Goal: Check status: Check status

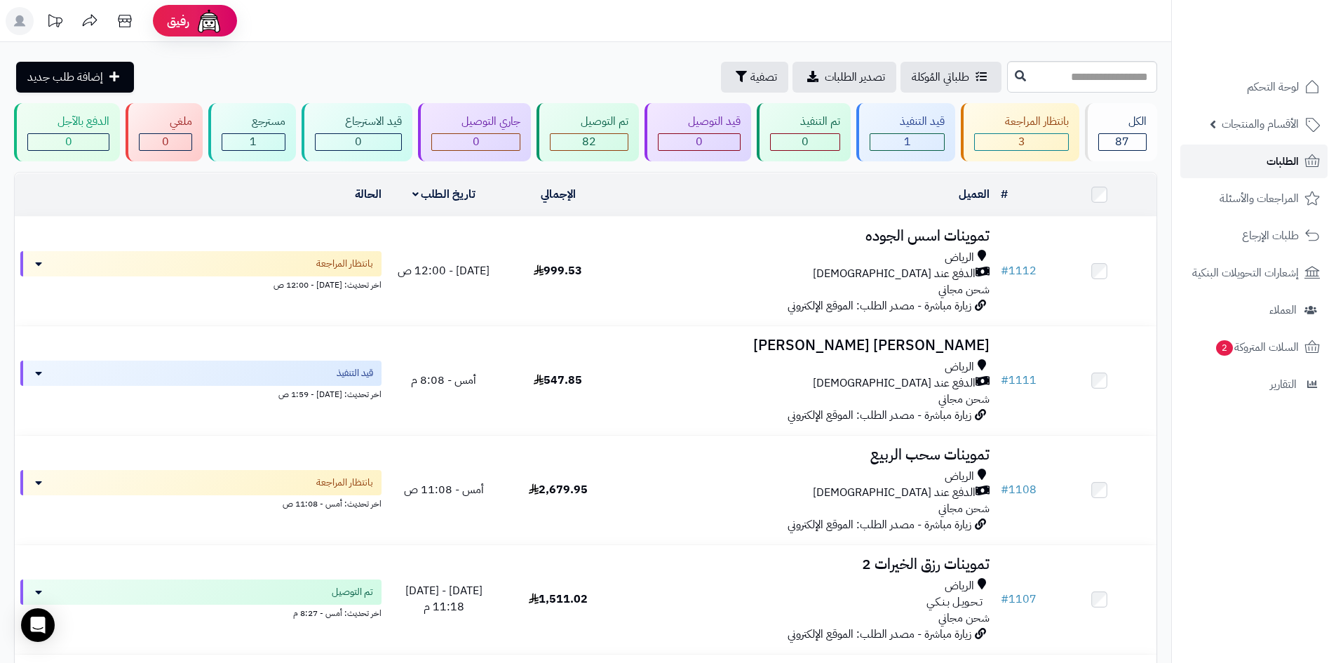
click at [1244, 170] on link "الطلبات" at bounding box center [1253, 161] width 147 height 34
click at [1270, 157] on span "الطلبات" at bounding box center [1283, 162] width 32 height 20
click at [1280, 153] on span "الطلبات" at bounding box center [1283, 162] width 32 height 20
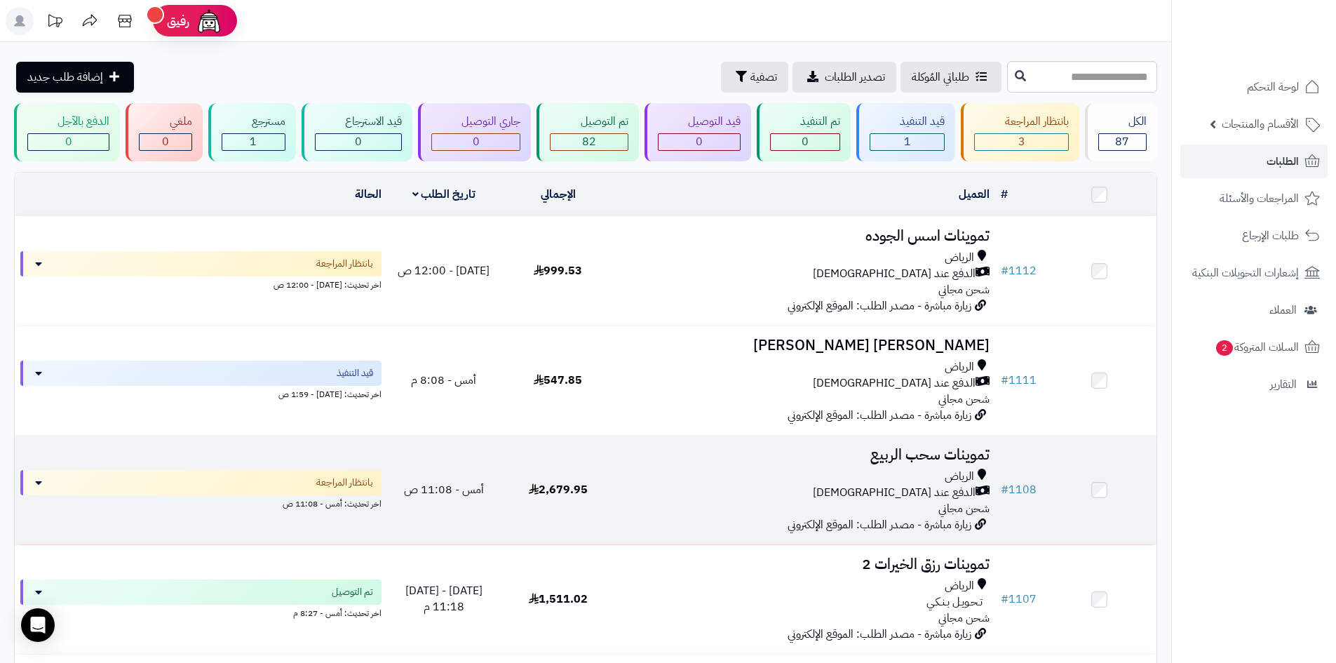
click at [623, 469] on div "الرياض" at bounding box center [805, 477] width 369 height 16
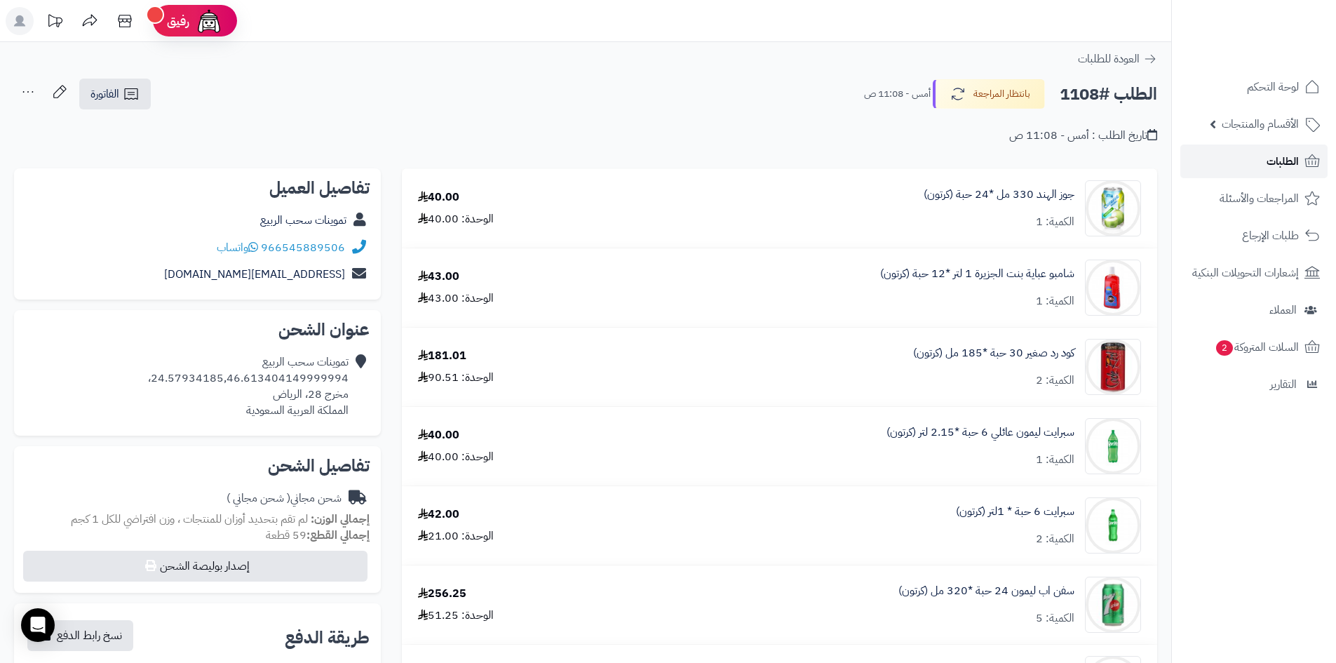
click at [1252, 157] on link "الطلبات" at bounding box center [1253, 161] width 147 height 34
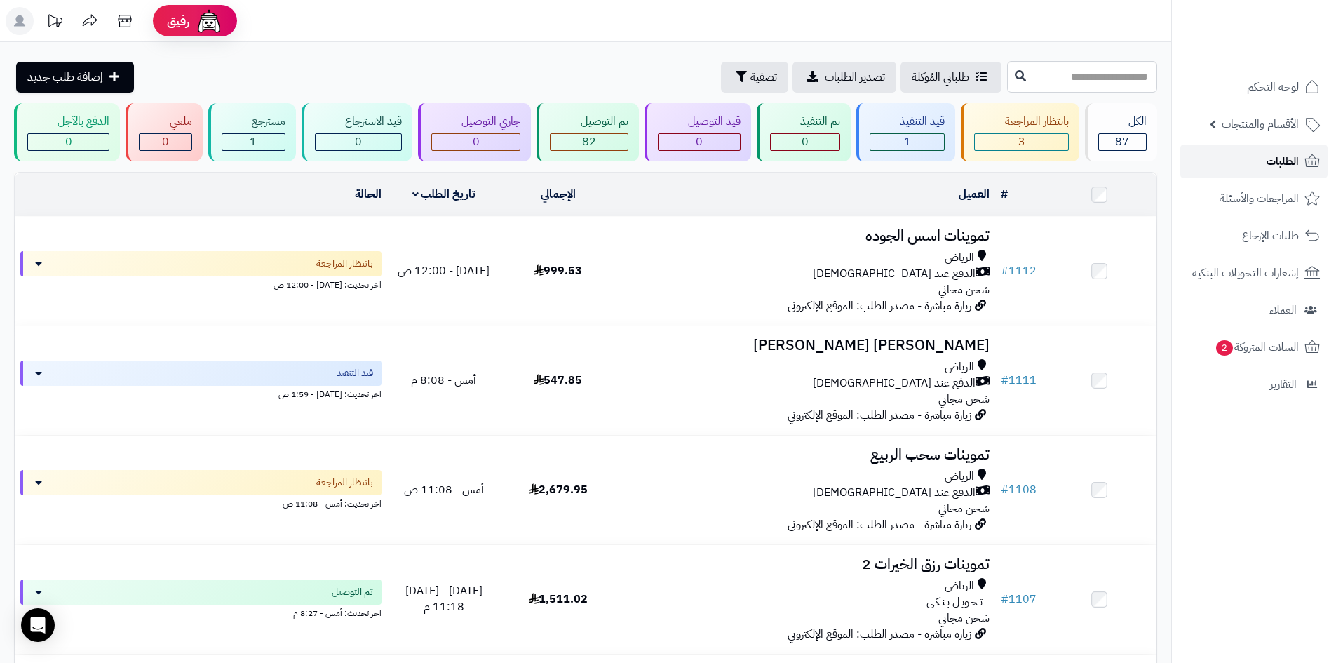
click at [1290, 168] on span "الطلبات" at bounding box center [1283, 162] width 32 height 20
click at [467, 69] on div "طلباتي المُوكلة تصدير الطلبات تصفية إضافة طلب جديد" at bounding box center [509, 77] width 990 height 31
click at [1289, 349] on span "السلات المتروكة 2" at bounding box center [1256, 347] width 85 height 20
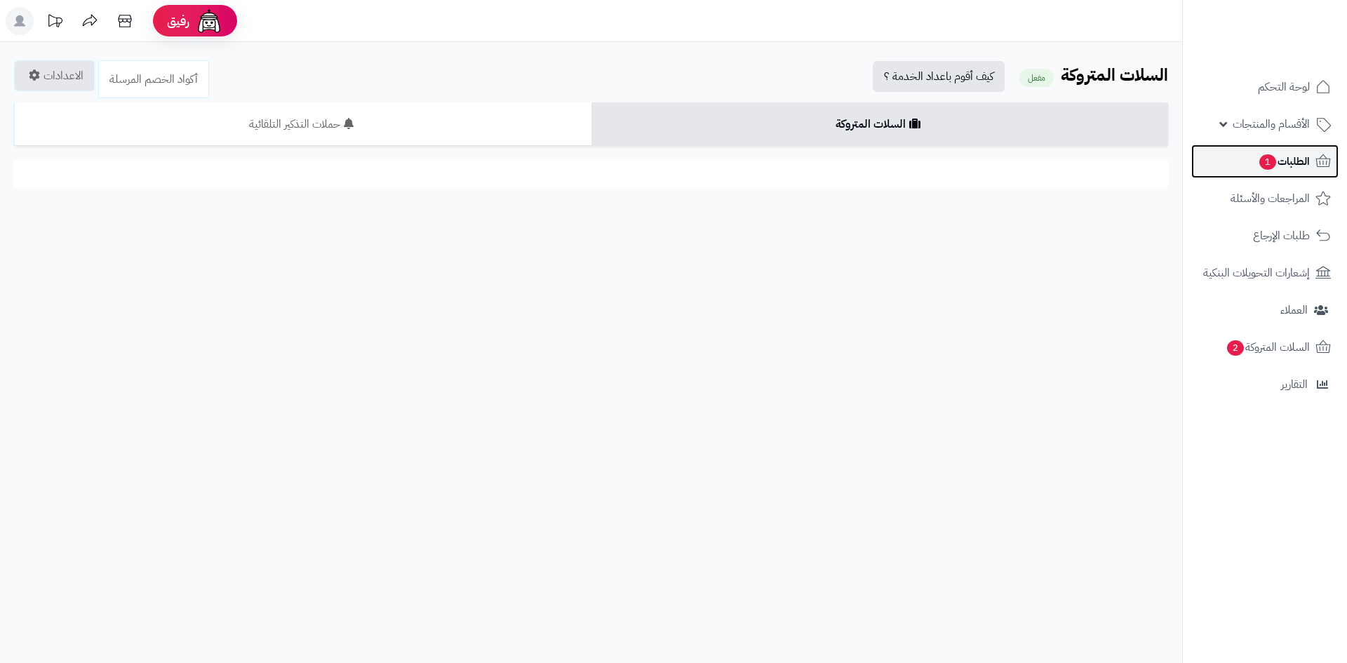
click at [1270, 167] on span "1" at bounding box center [1267, 161] width 17 height 15
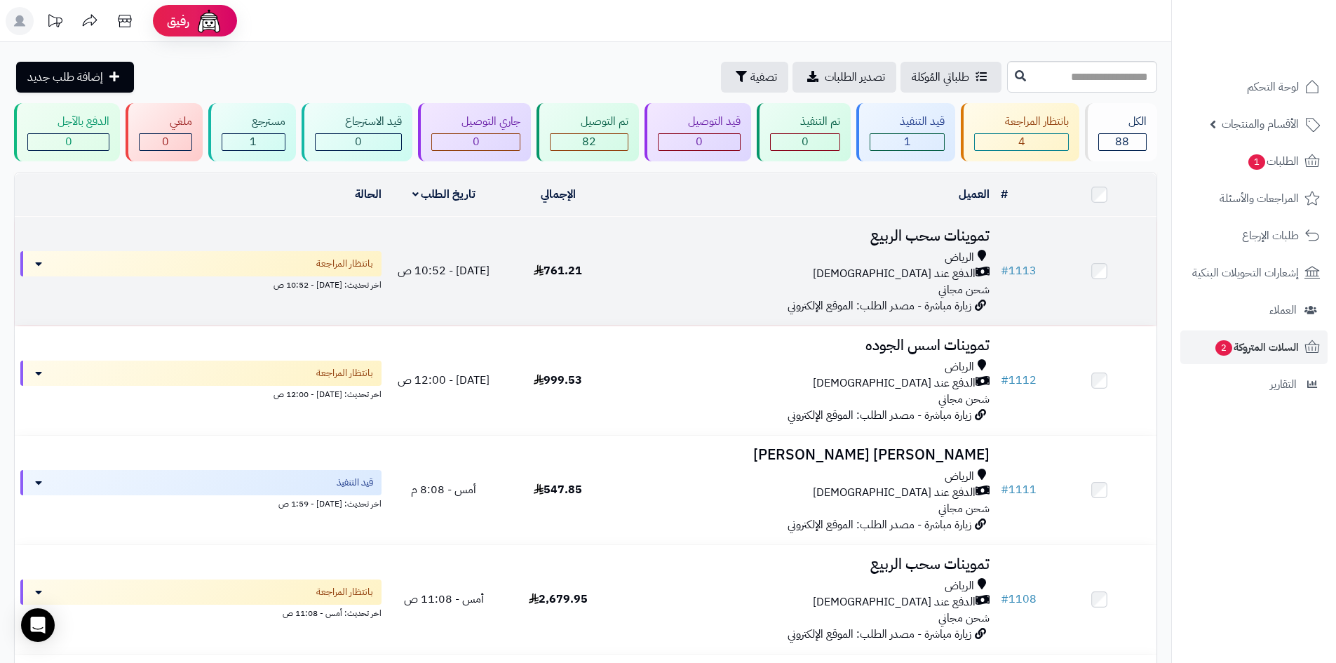
click at [729, 278] on div "الدفع عند الاستلام" at bounding box center [805, 274] width 369 height 16
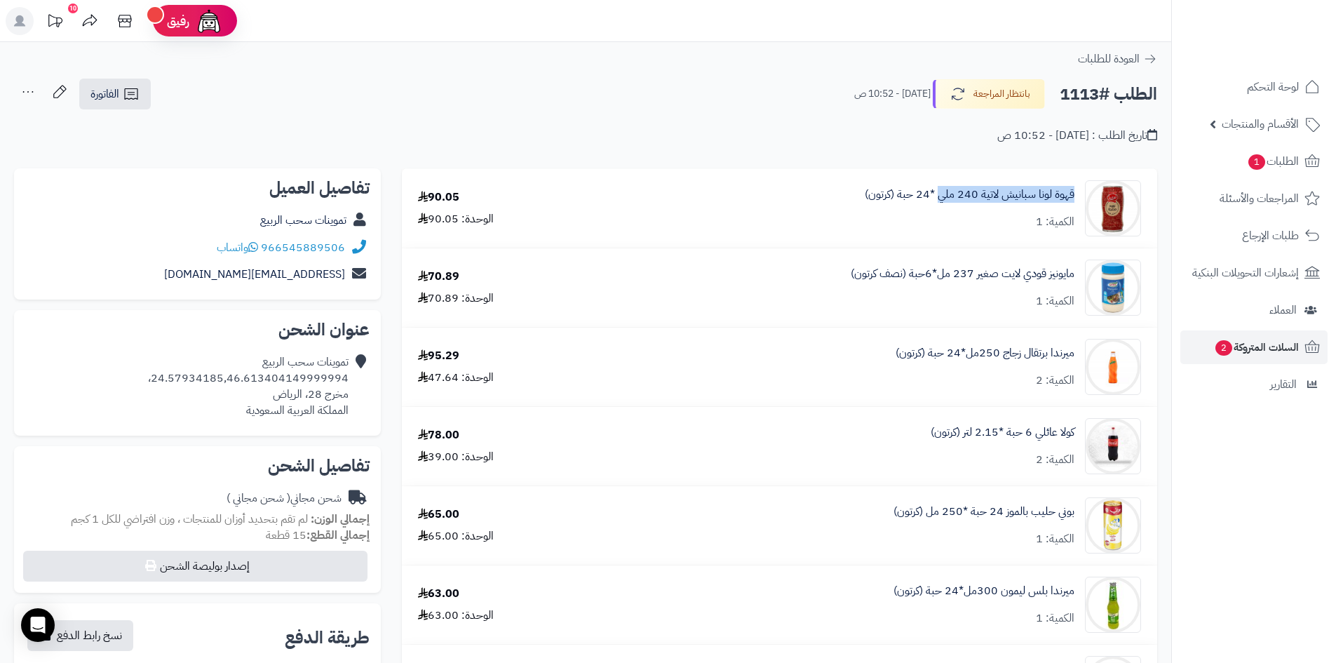
drag, startPoint x: 1075, startPoint y: 196, endPoint x: 941, endPoint y: 203, distance: 134.9
click at [941, 203] on div "قهوة لونا سبانيش لاتية 240 ملي *24 حبة (كرتون) الكمية: 1" at bounding box center [874, 208] width 556 height 56
copy link "قهوة لونا سبانيش لاتية 240 ملي"
drag, startPoint x: 1076, startPoint y: 271, endPoint x: 913, endPoint y: 279, distance: 163.6
click at [913, 236] on div "مايونيز قودي لايت صغير 237 مل*6حبة (نصف كرتون) الكمية: 1" at bounding box center [874, 208] width 556 height 56
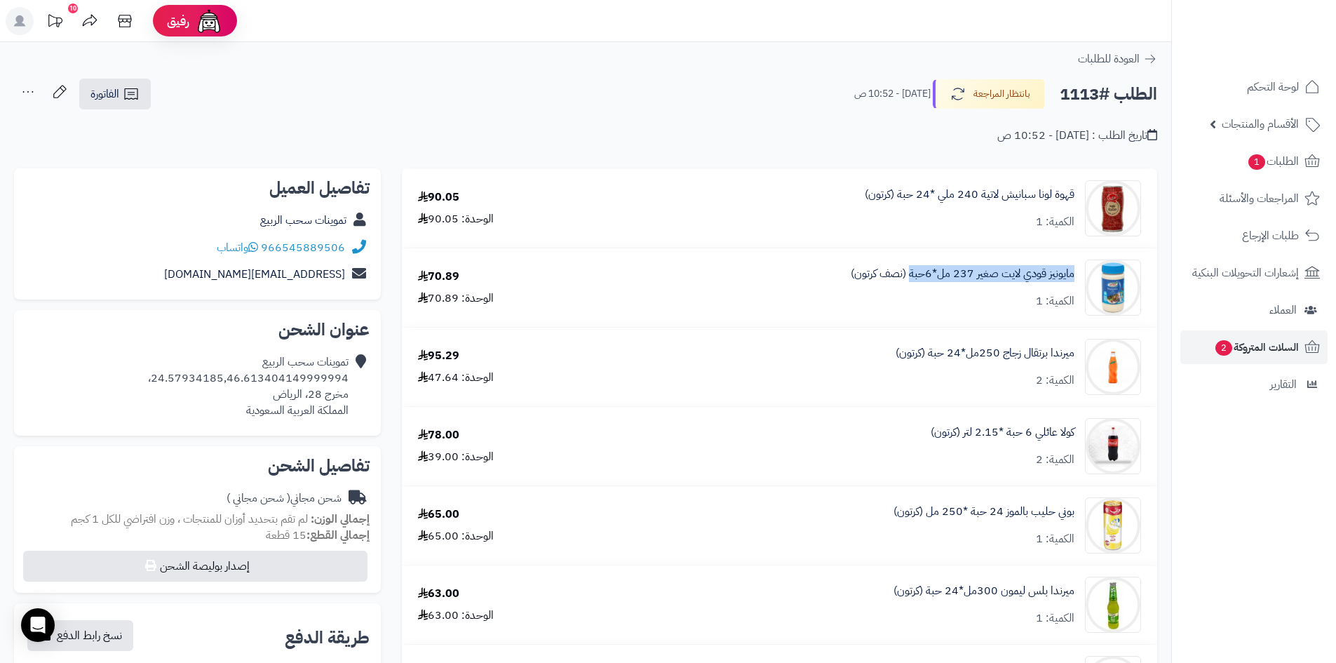
copy link "مايونيز قودي لايت صغير 237 مل*6حبة"
drag, startPoint x: 1077, startPoint y: 196, endPoint x: 943, endPoint y: 196, distance: 134.7
click at [943, 196] on div "قهوة لونا سبانيش لاتية 240 ملي *24 حبة (كرتون) الكمية: 1" at bounding box center [874, 208] width 556 height 56
click at [1075, 196] on div "قهوة لونا سبانيش لاتية 240 ملي *24 حبة (كرتون) الكمية: 1" at bounding box center [874, 208] width 556 height 56
click at [1115, 209] on img at bounding box center [1113, 208] width 55 height 56
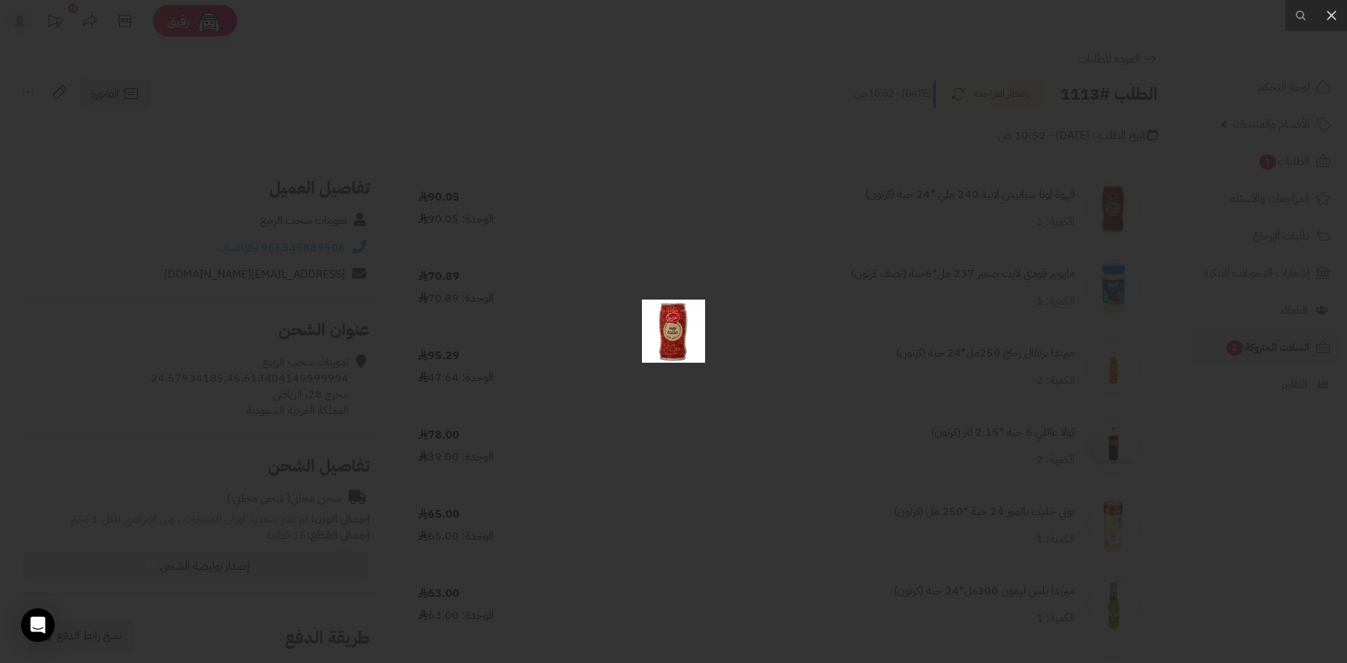
click at [807, 229] on div at bounding box center [673, 331] width 1347 height 663
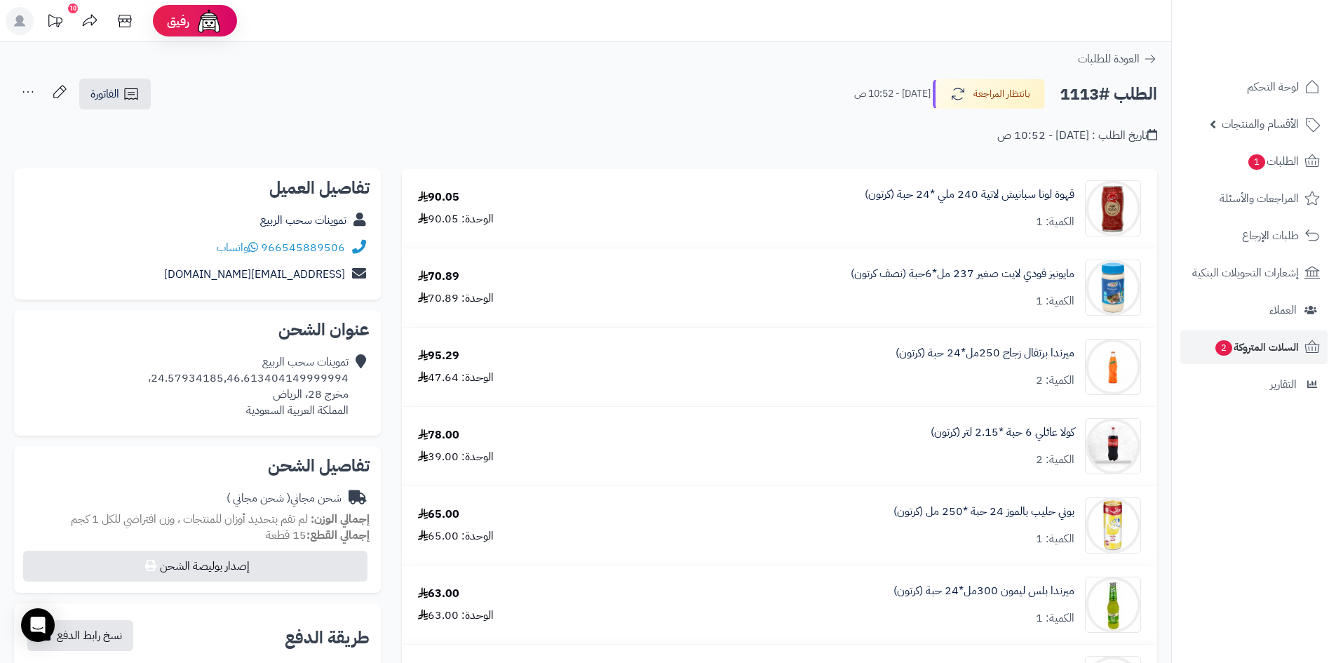
click at [755, 199] on div "قهوة لونا سبانيش لاتية 240 ملي *24 حبة (كرتون) الكمية: 1" at bounding box center [874, 208] width 556 height 56
drag, startPoint x: 1077, startPoint y: 191, endPoint x: 865, endPoint y: 189, distance: 211.8
click at [865, 189] on div "قهوة لونا سبانيش لاتية 240 ملي *24 حبة (كرتون) الكمية: 1" at bounding box center [874, 208] width 556 height 56
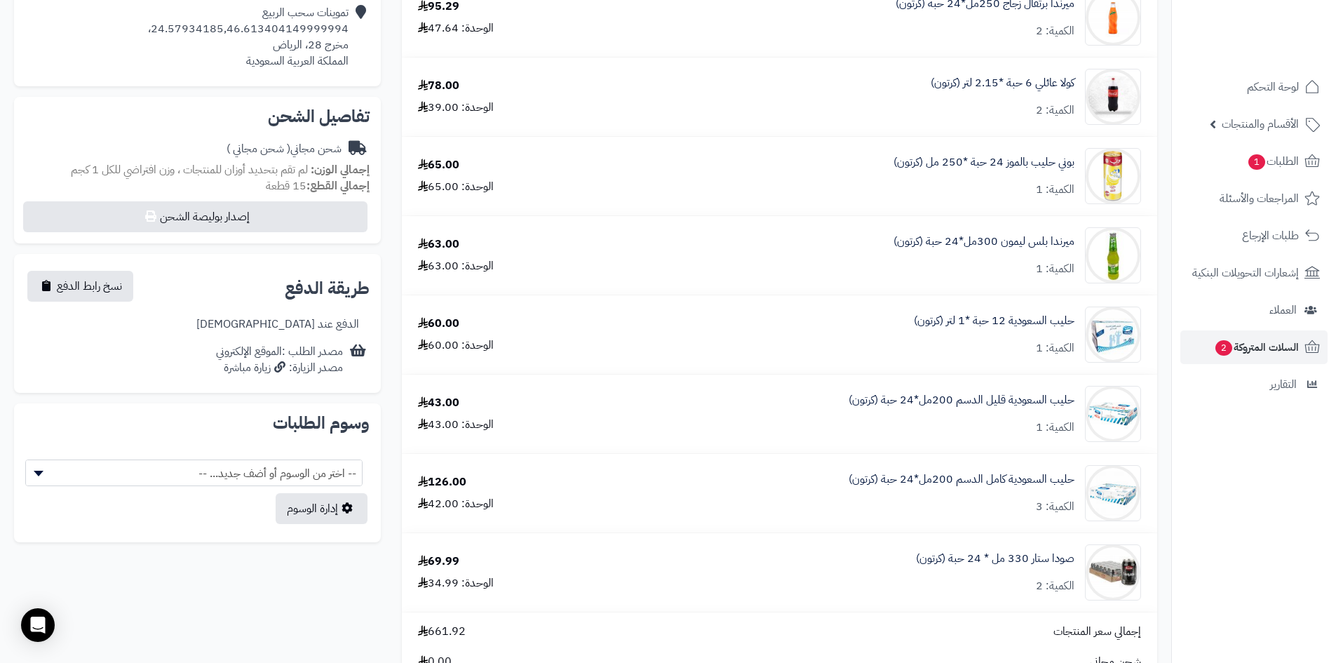
scroll to position [351, 0]
drag, startPoint x: 1077, startPoint y: 161, endPoint x: 874, endPoint y: 163, distance: 203.4
click at [980, 163] on link "بوني حليب بالموز 24 حبة *250 مل (كرتون)" at bounding box center [984, 161] width 181 height 16
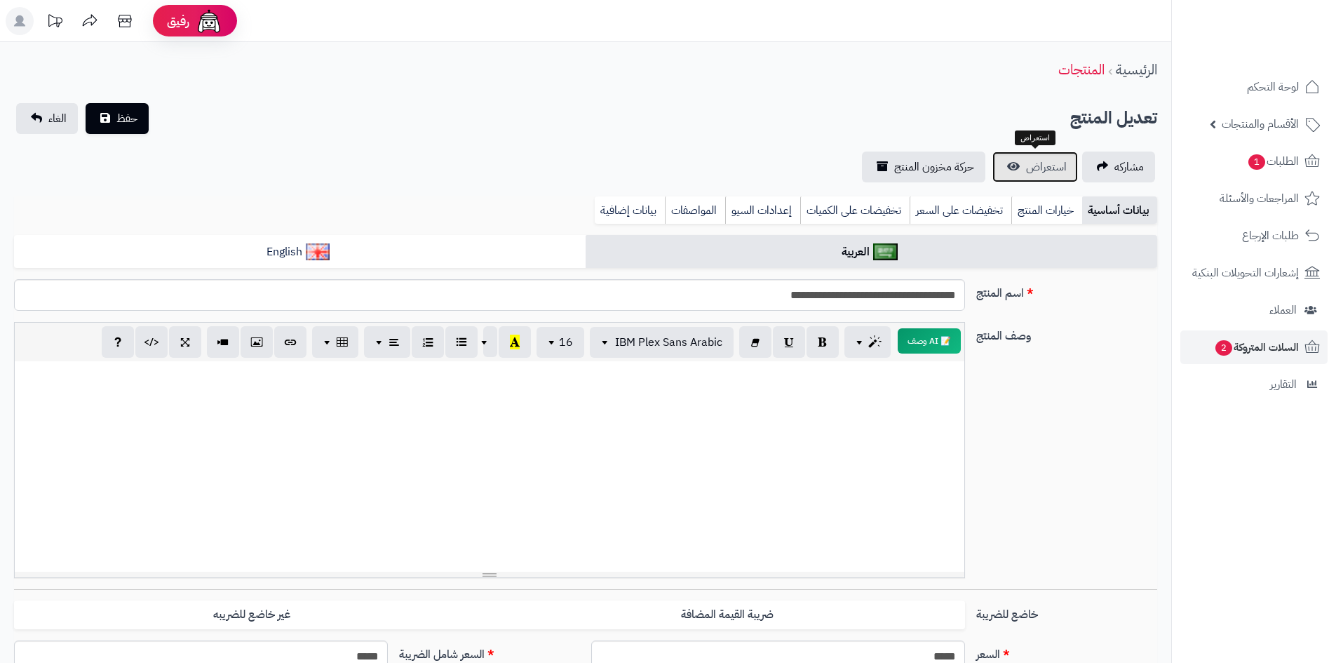
scroll to position [94, 0]
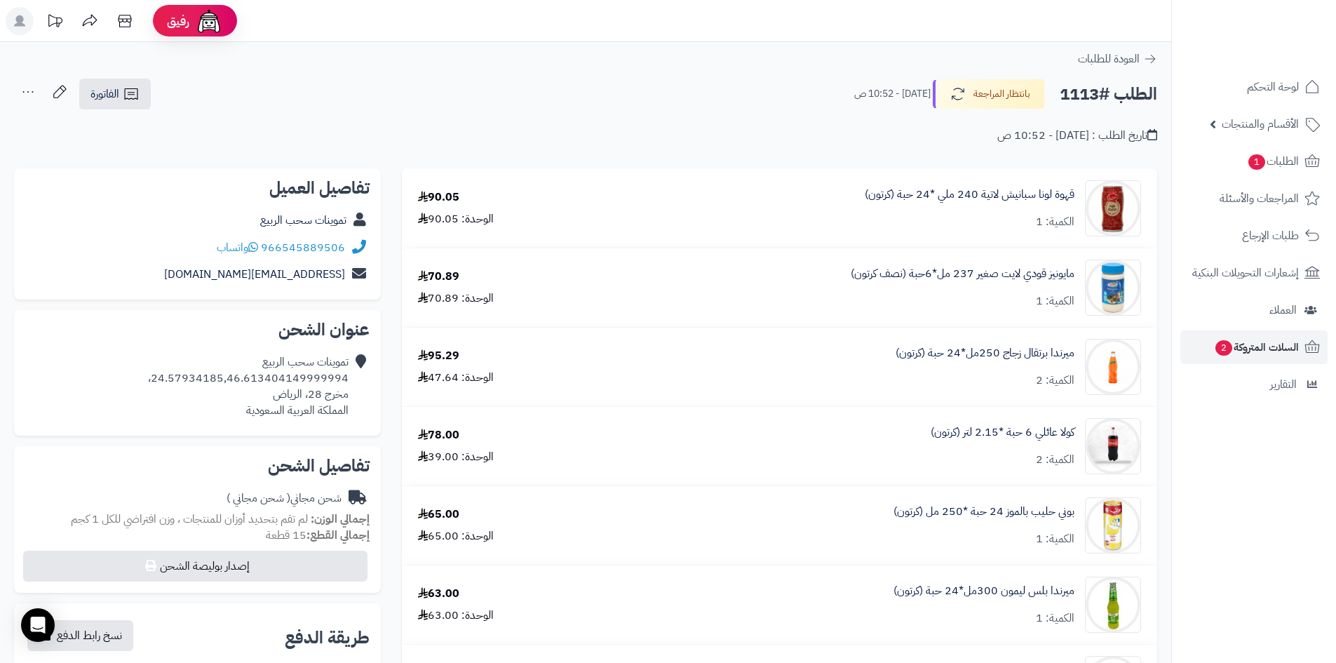
scroll to position [351, 0]
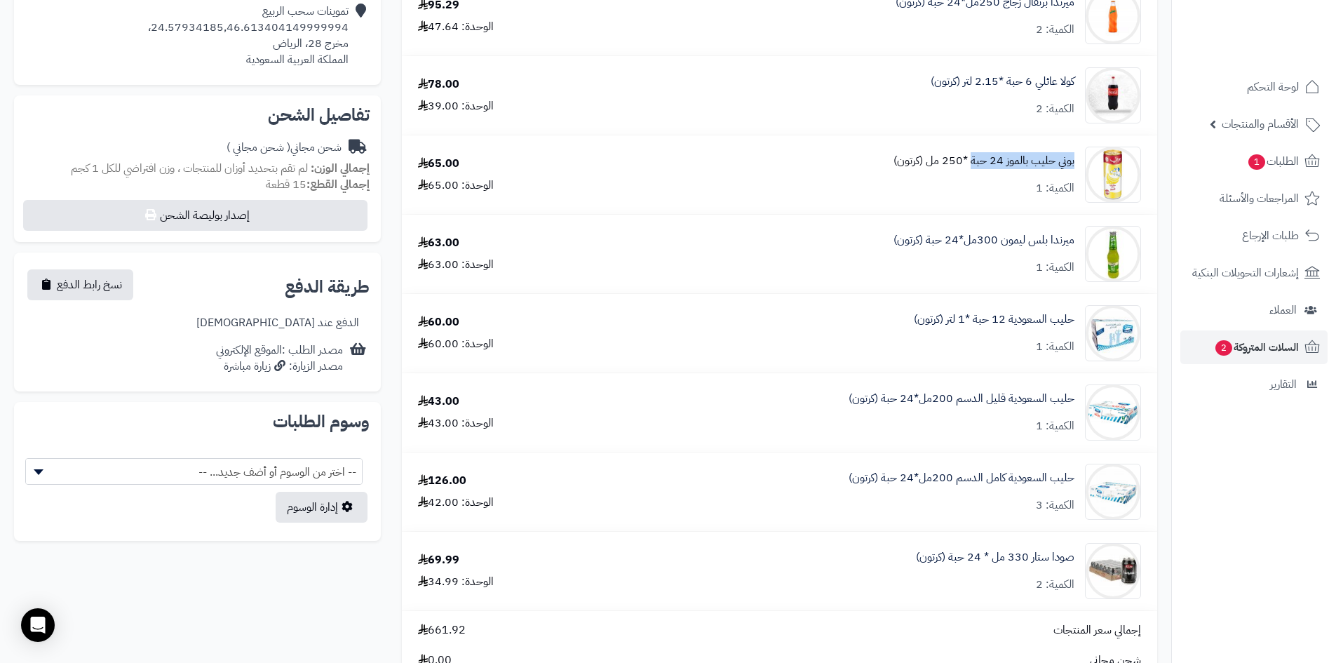
drag, startPoint x: 1077, startPoint y: 157, endPoint x: 970, endPoint y: 161, distance: 106.7
copy link "بوني حليب بالموز 24 حبة"
drag, startPoint x: 1077, startPoint y: 238, endPoint x: 965, endPoint y: 235, distance: 112.3
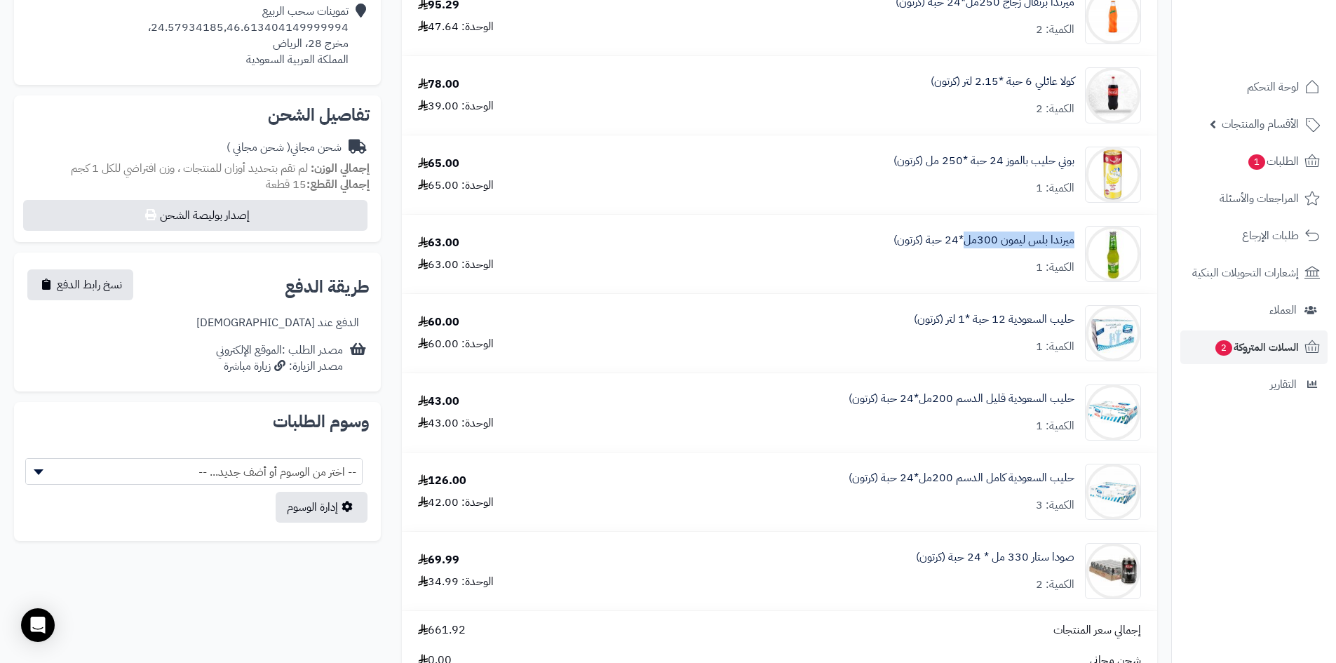
copy link "ميرندا بلس ليمون 300مل"
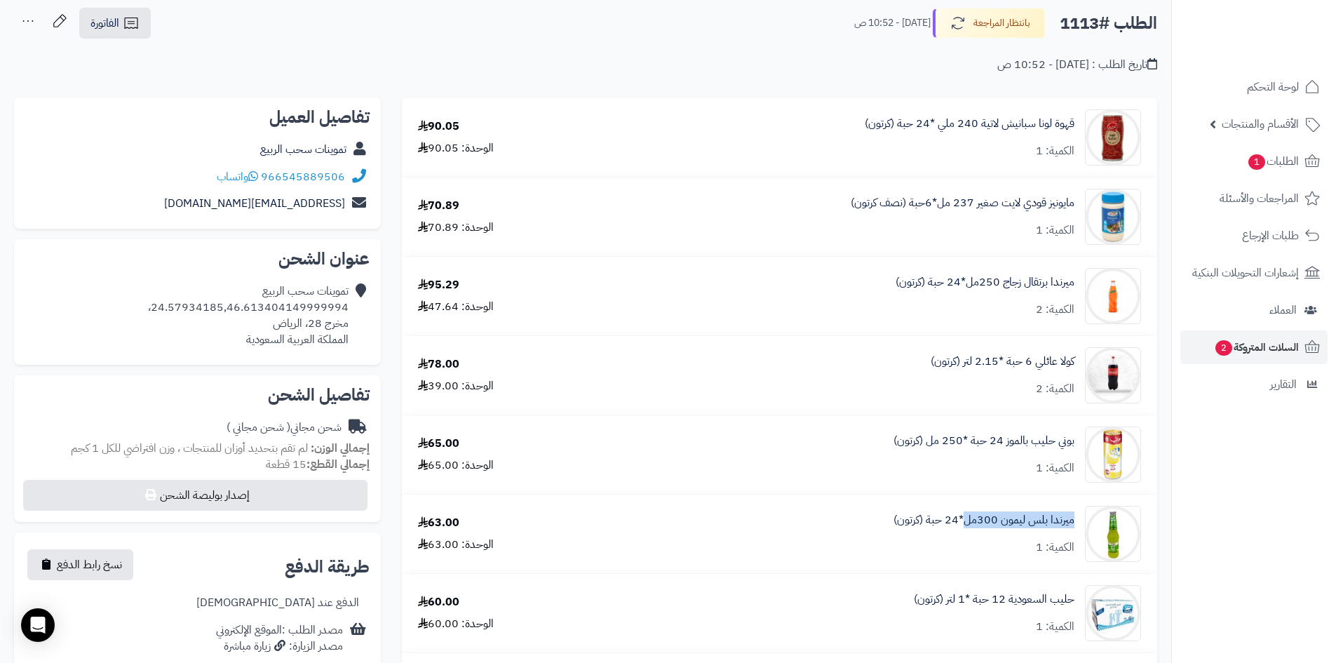
scroll to position [70, 0]
drag, startPoint x: 1056, startPoint y: 170, endPoint x: 1169, endPoint y: 161, distance: 112.6
drag, startPoint x: 1075, startPoint y: 125, endPoint x: 856, endPoint y: 131, distance: 219.6
click at [856, 131] on div "قهوة لونا سبانيش لاتية 240 ملي *24 حبة (كرتون) الكمية: 1" at bounding box center [874, 138] width 556 height 56
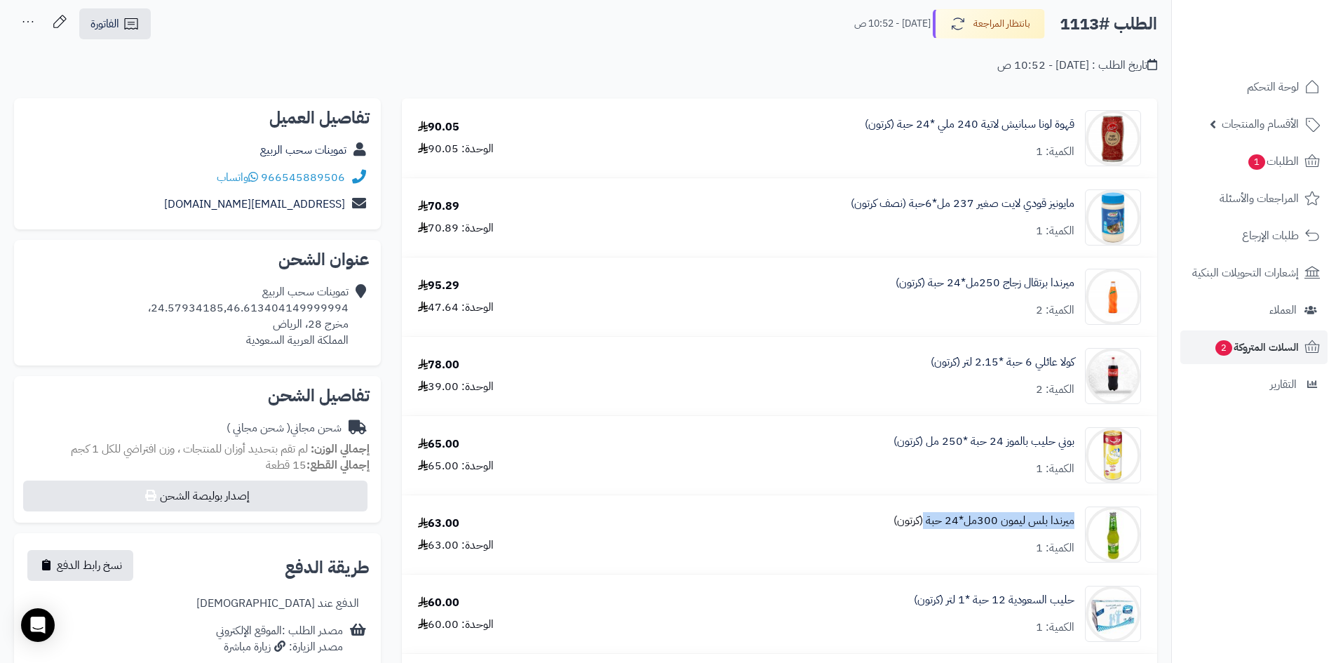
drag, startPoint x: 1076, startPoint y: 523, endPoint x: 927, endPoint y: 523, distance: 149.4
click at [927, 166] on div "ميرندا بلس ليمون 300مل*24 حبة (كرتون) الكمية: 1" at bounding box center [874, 138] width 556 height 56
copy link "ميرندا بلس ليمون 300مل*24 حبة"
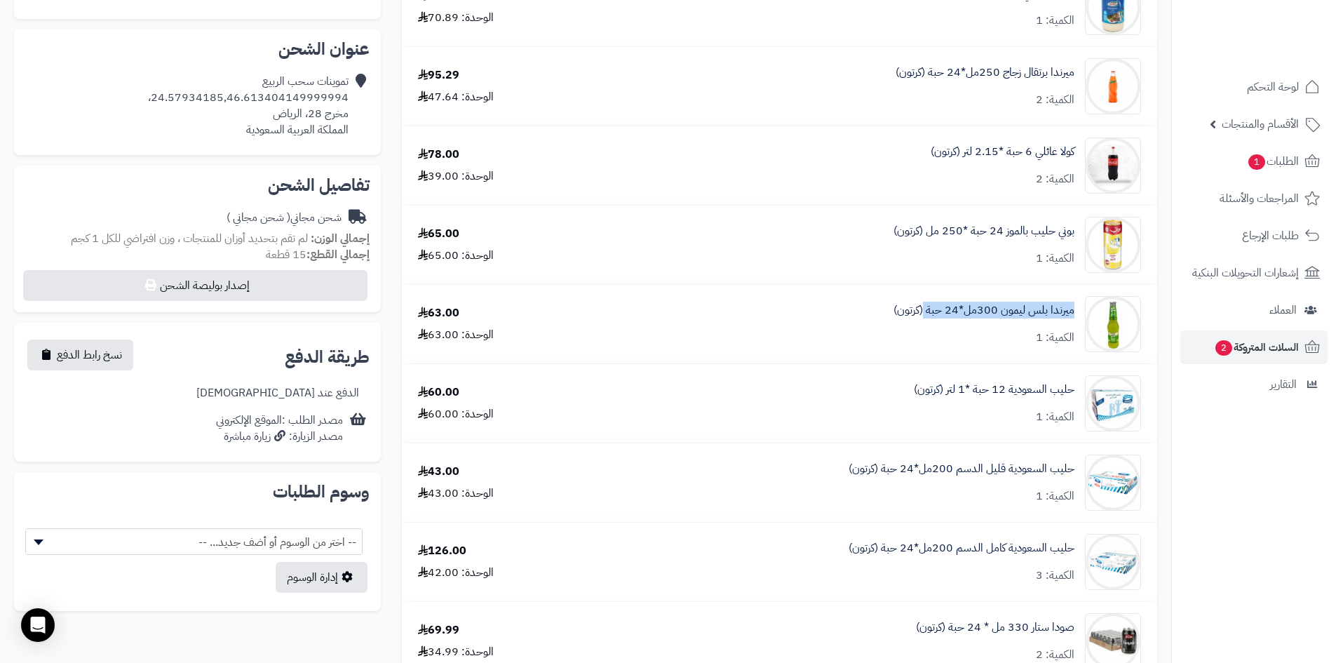
scroll to position [0, 0]
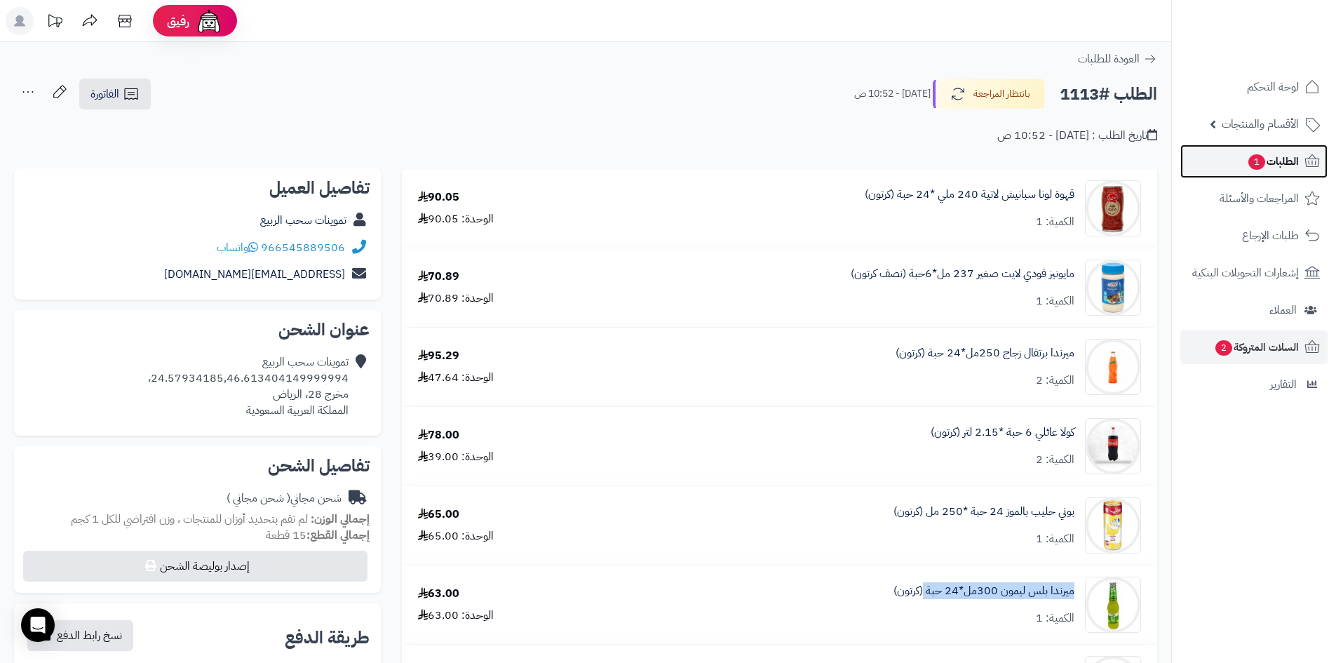
click at [1275, 151] on link "الطلبات 1" at bounding box center [1253, 161] width 147 height 34
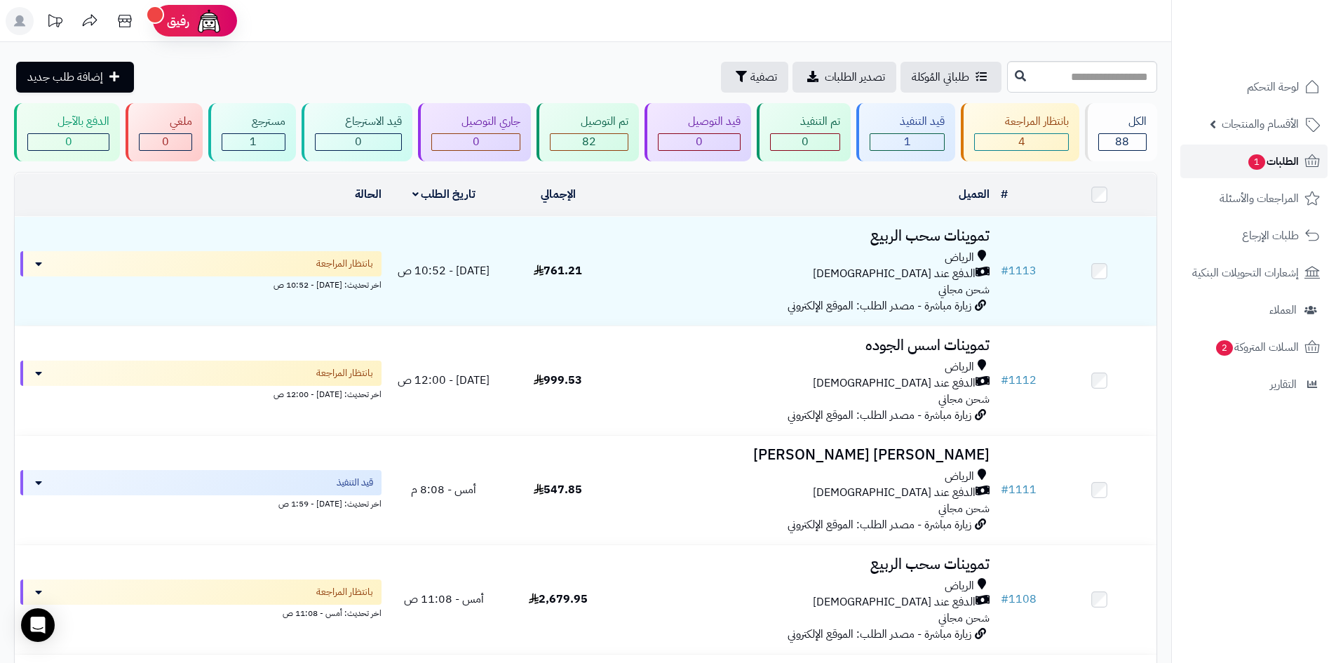
click at [1247, 168] on span "الطلبات 1" at bounding box center [1273, 162] width 52 height 20
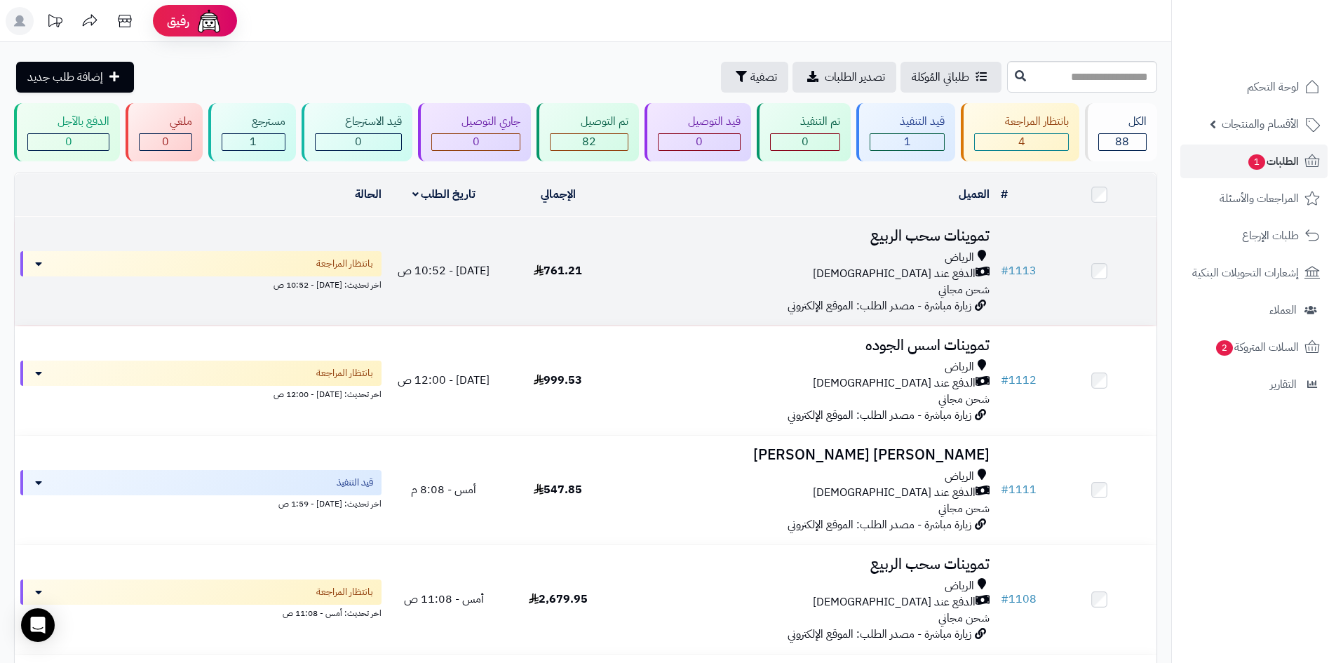
click div "[PERSON_NAME] عند الاستلام شحن مجاني"
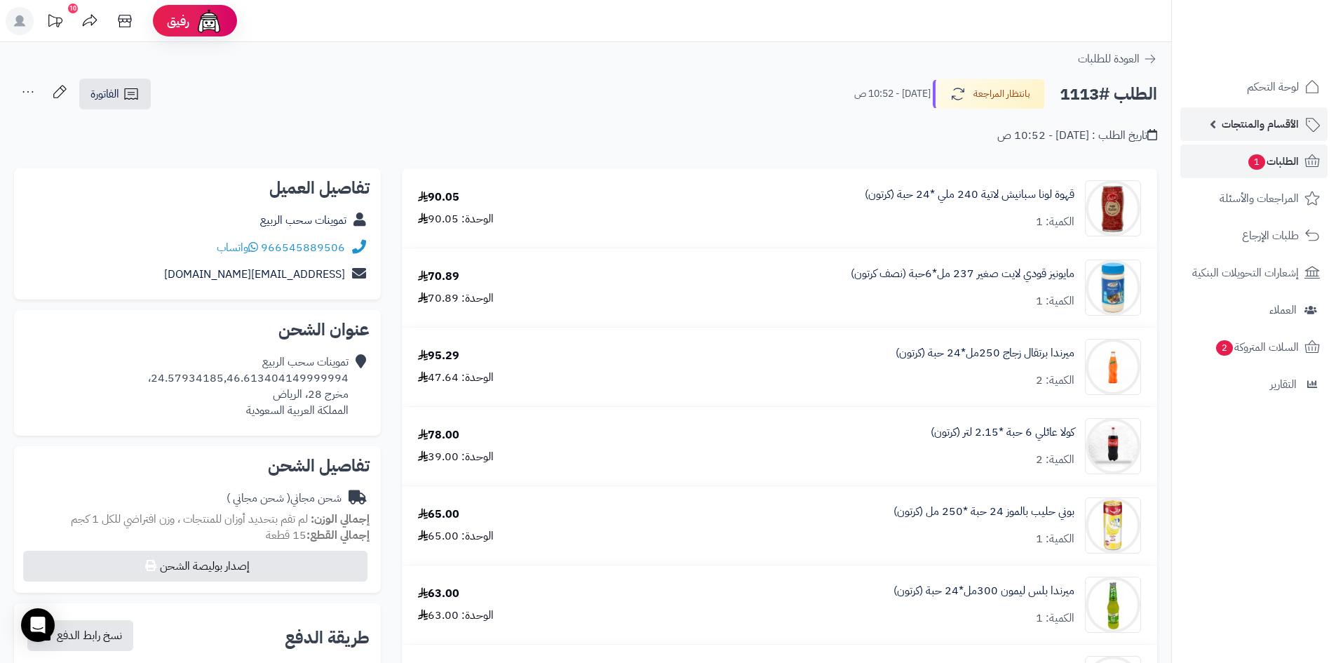
click at [1253, 124] on span "الأقسام والمنتجات" at bounding box center [1260, 124] width 77 height 20
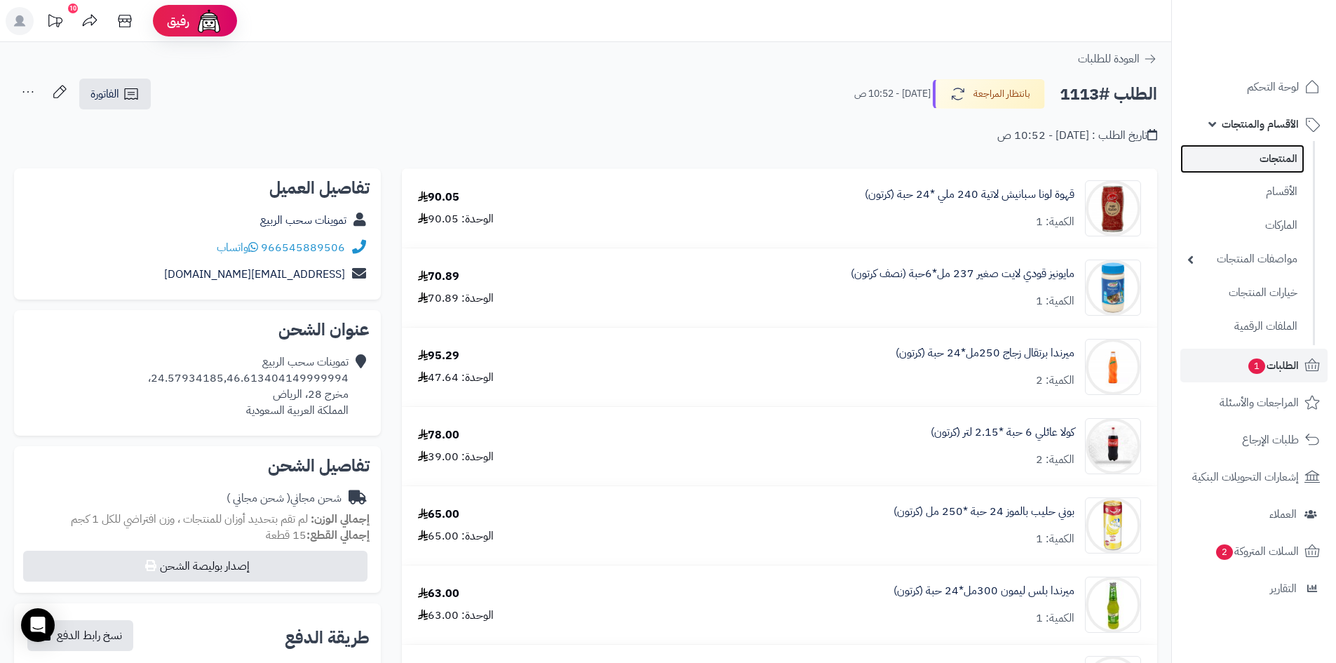
click at [1276, 152] on link "المنتجات" at bounding box center [1242, 158] width 124 height 29
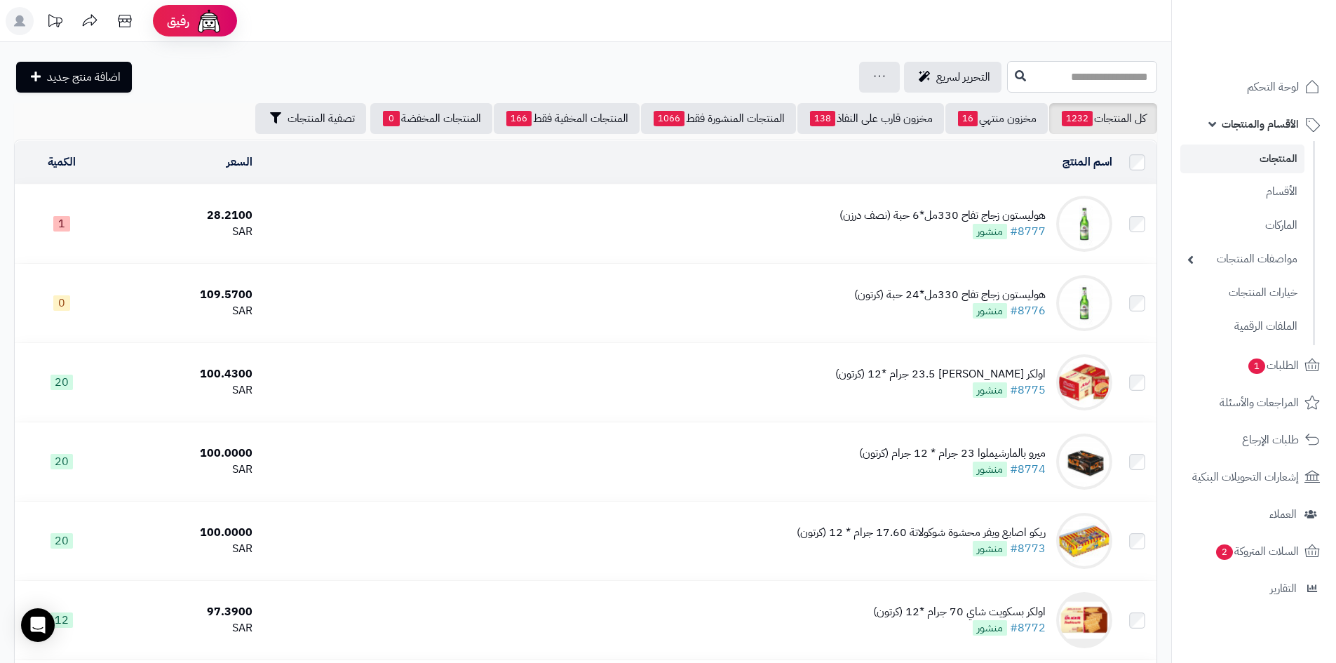
click at [1055, 74] on input "text" at bounding box center [1082, 77] width 150 height 32
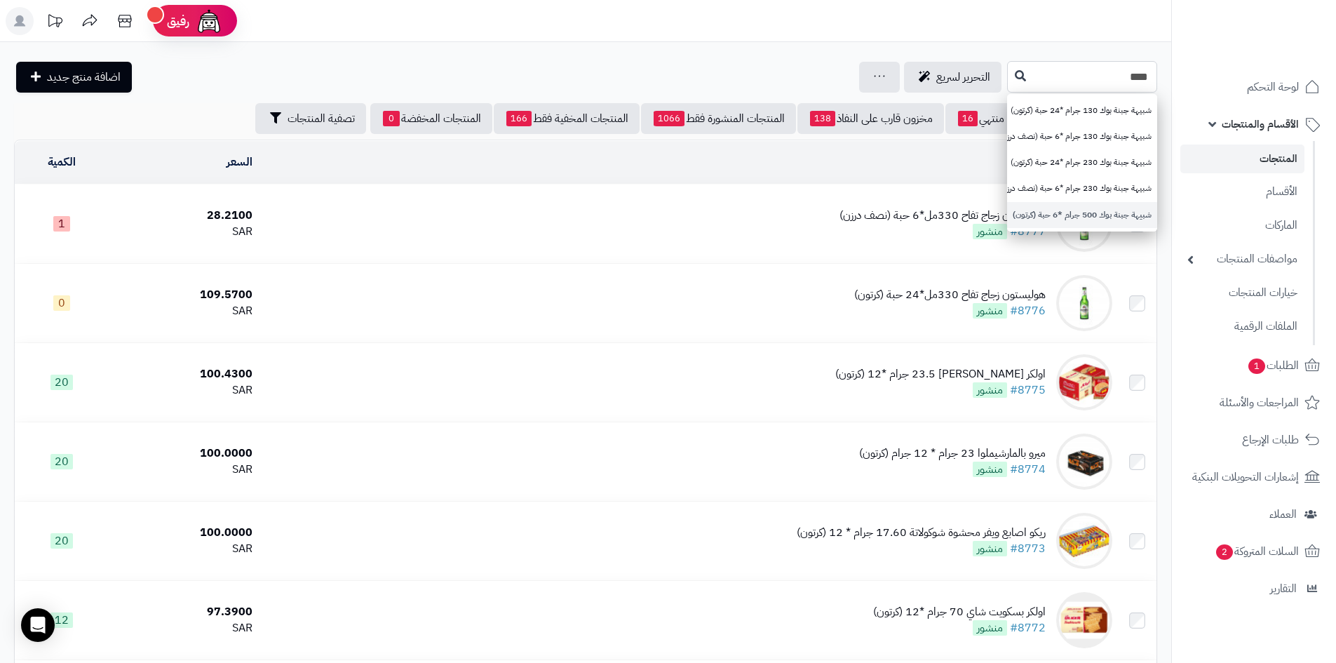
type input "***"
click at [1067, 217] on link "شبيهة جبنة بوك 500 جرام *6 حبة (كرتون)" at bounding box center [1082, 215] width 150 height 26
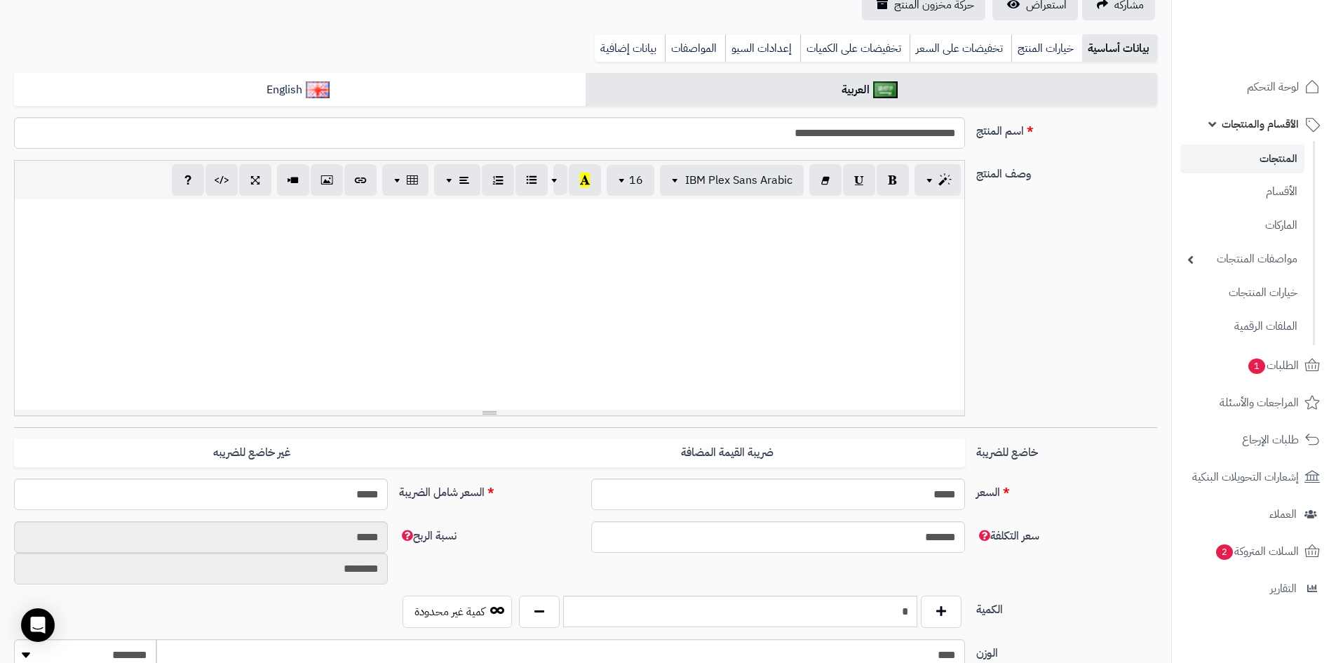
scroll to position [421, 0]
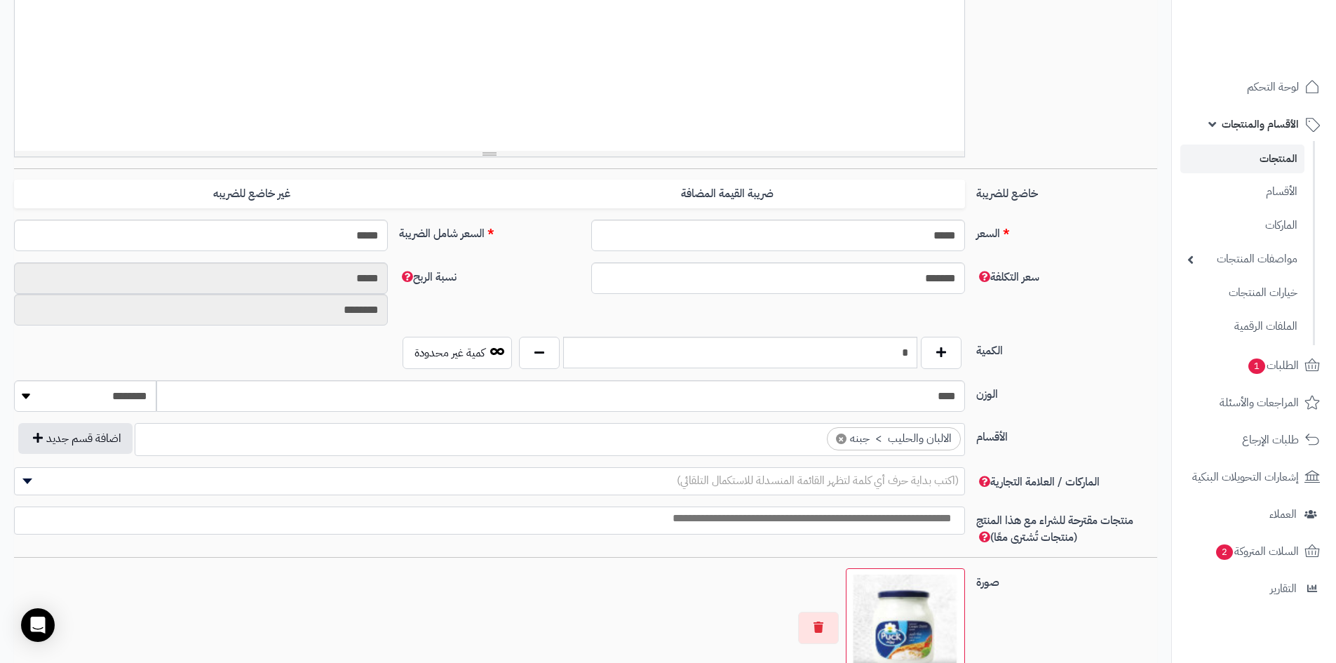
click at [1223, 156] on link "المنتجات" at bounding box center [1242, 158] width 124 height 29
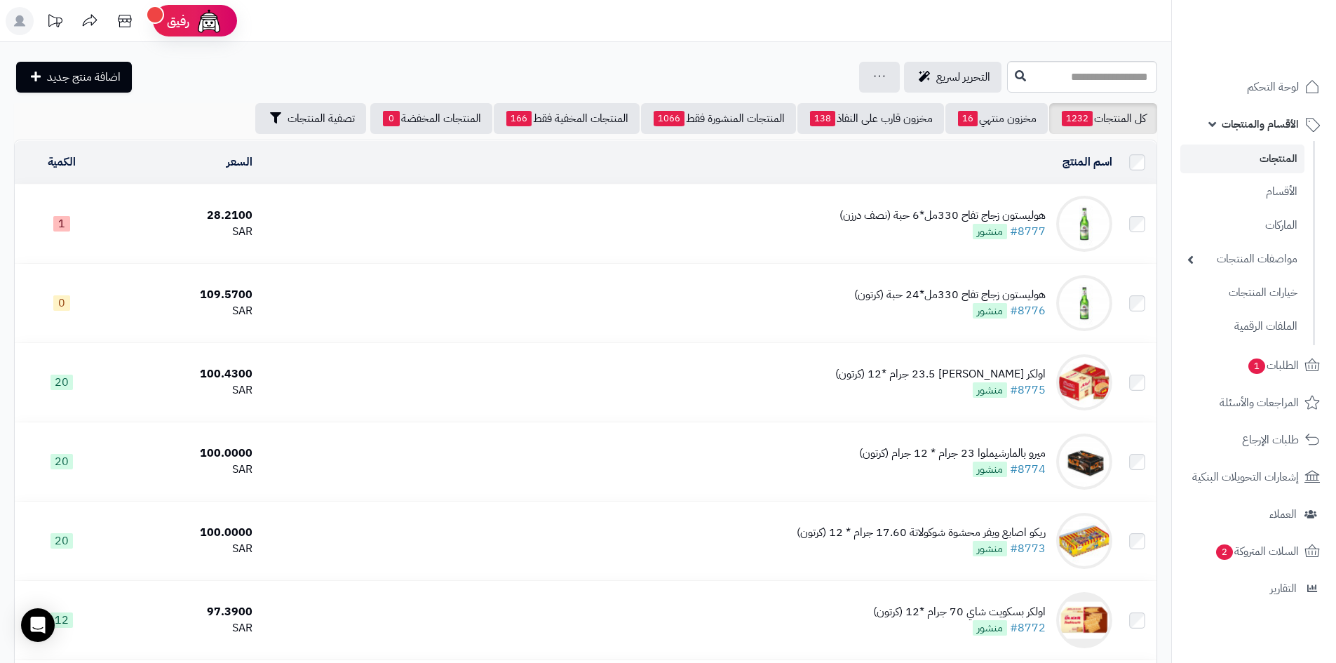
click at [1259, 163] on link "المنتجات" at bounding box center [1242, 158] width 124 height 29
drag, startPoint x: 772, startPoint y: 76, endPoint x: 1161, endPoint y: 71, distance: 389.3
click at [1161, 71] on div "التحرير لسريع جرد مخزون المنتجات جرد مخزون الخيارات فقط تعديل أسعار المنتجات ال…" at bounding box center [585, 77] width 1171 height 32
drag, startPoint x: 220, startPoint y: 86, endPoint x: 502, endPoint y: 68, distance: 281.8
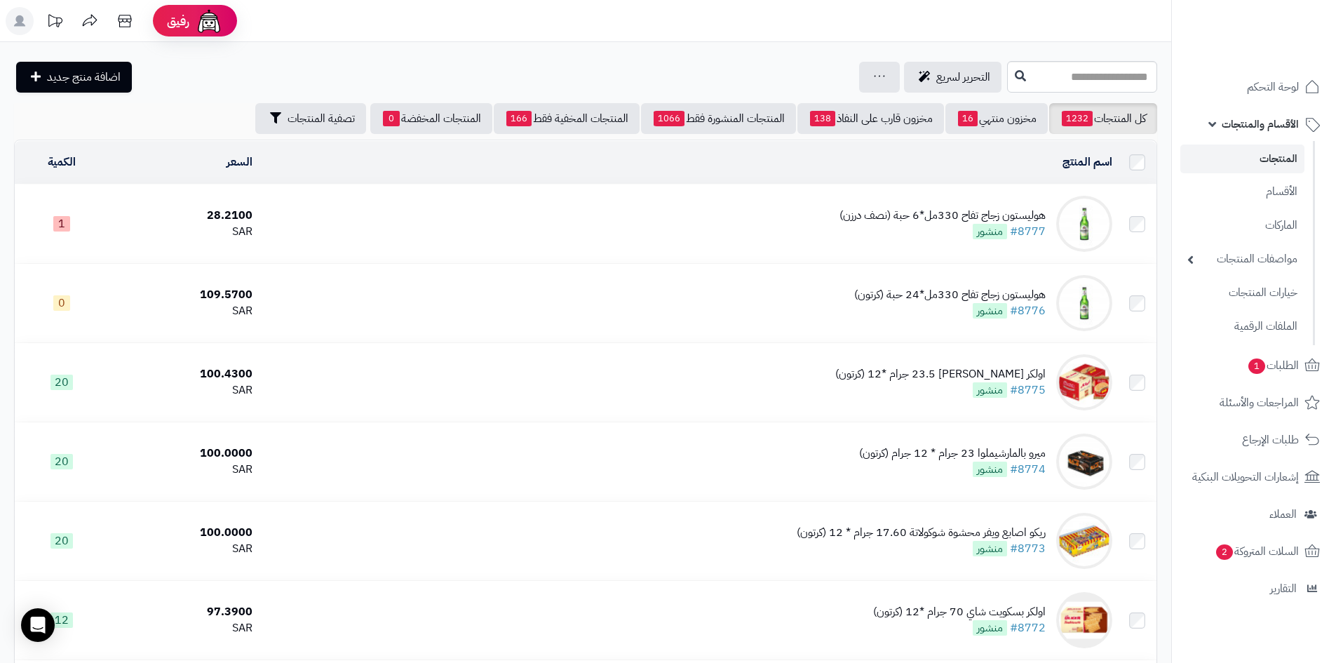
click at [502, 68] on div "التحرير لسريع جرد مخزون المنتجات جرد مخزون الخيارات فقط تعديل أسعار المنتجات ال…" at bounding box center [509, 77] width 990 height 31
click at [1007, 81] on input "text" at bounding box center [1082, 77] width 150 height 32
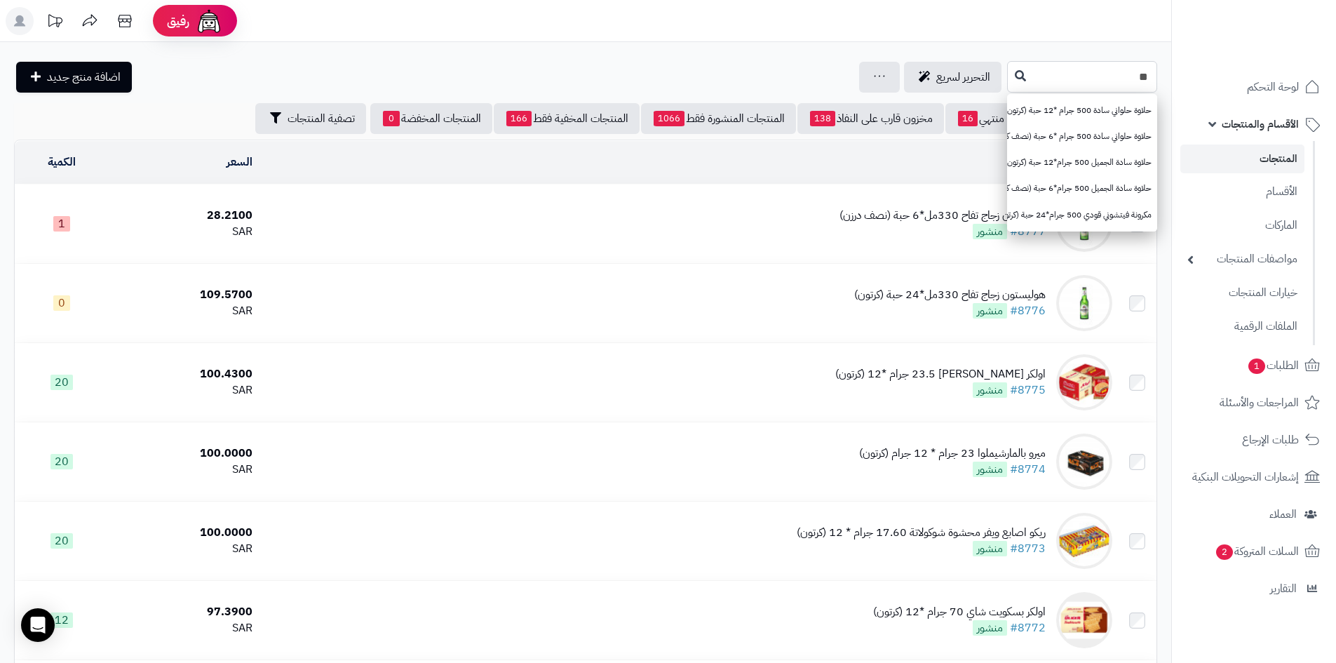
type input "*"
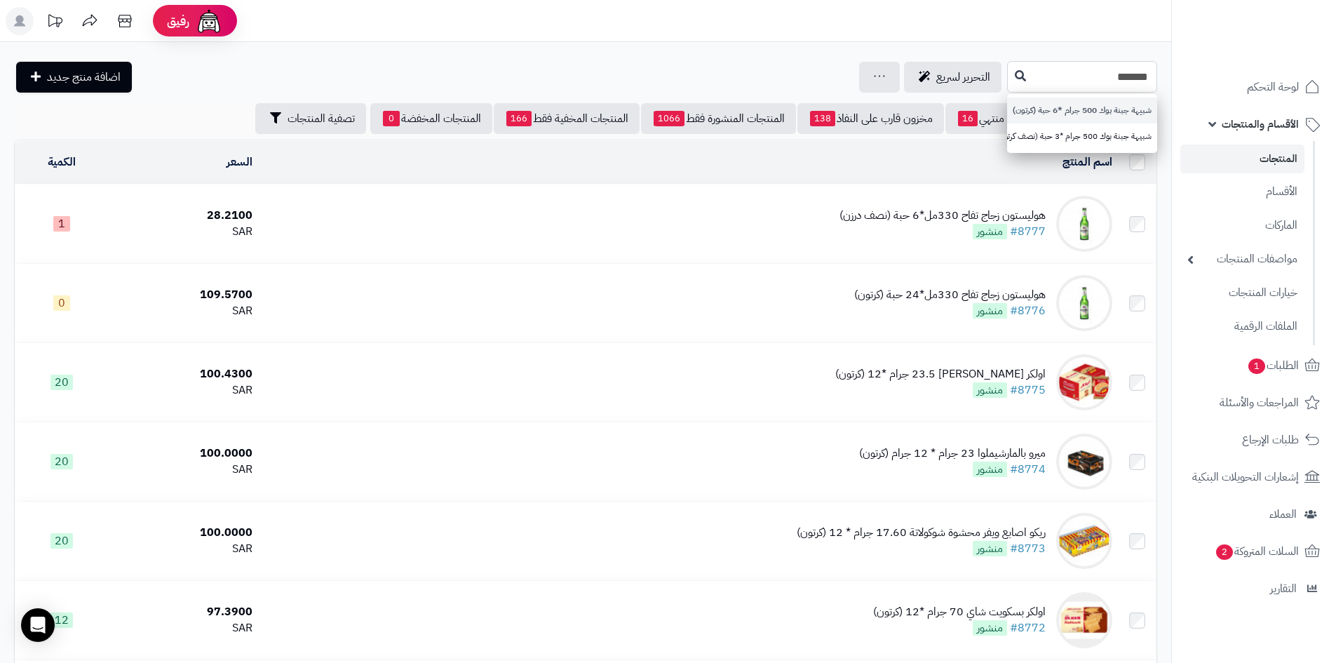
type input "*******"
click at [1054, 116] on link "شبيهة جبنة بوك 500 جرام *6 حبة (كرتون)" at bounding box center [1082, 110] width 150 height 26
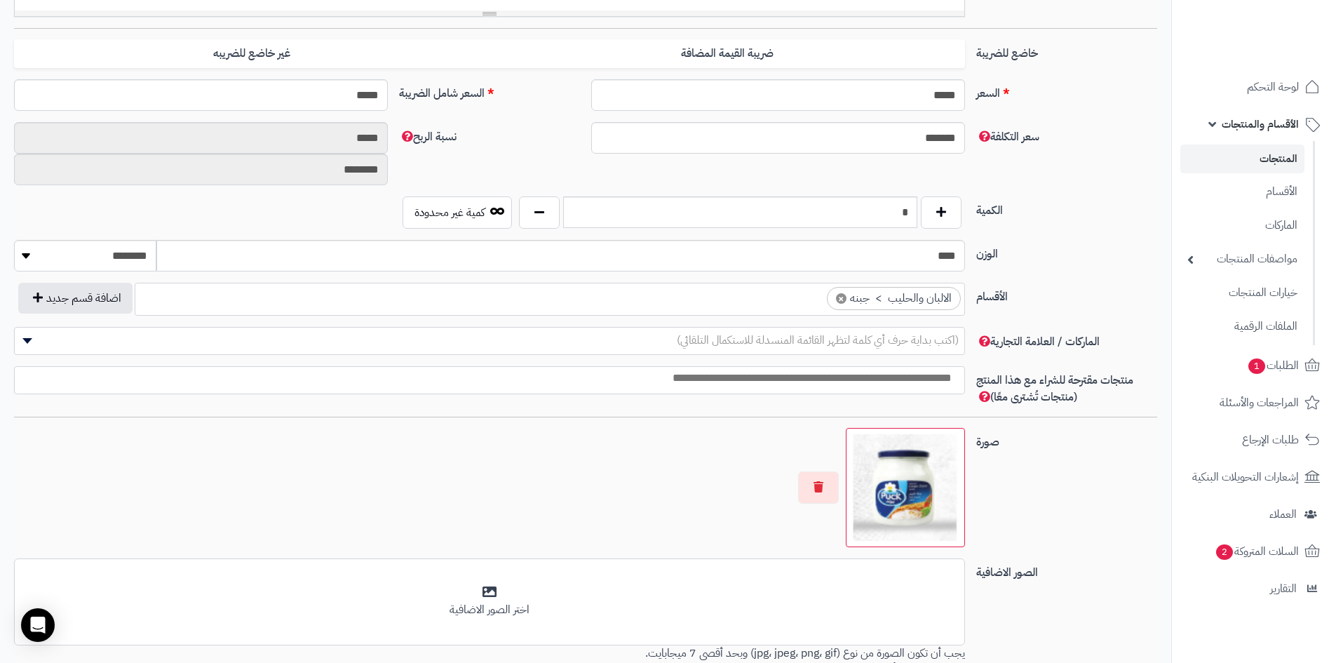
scroll to position [210, 0]
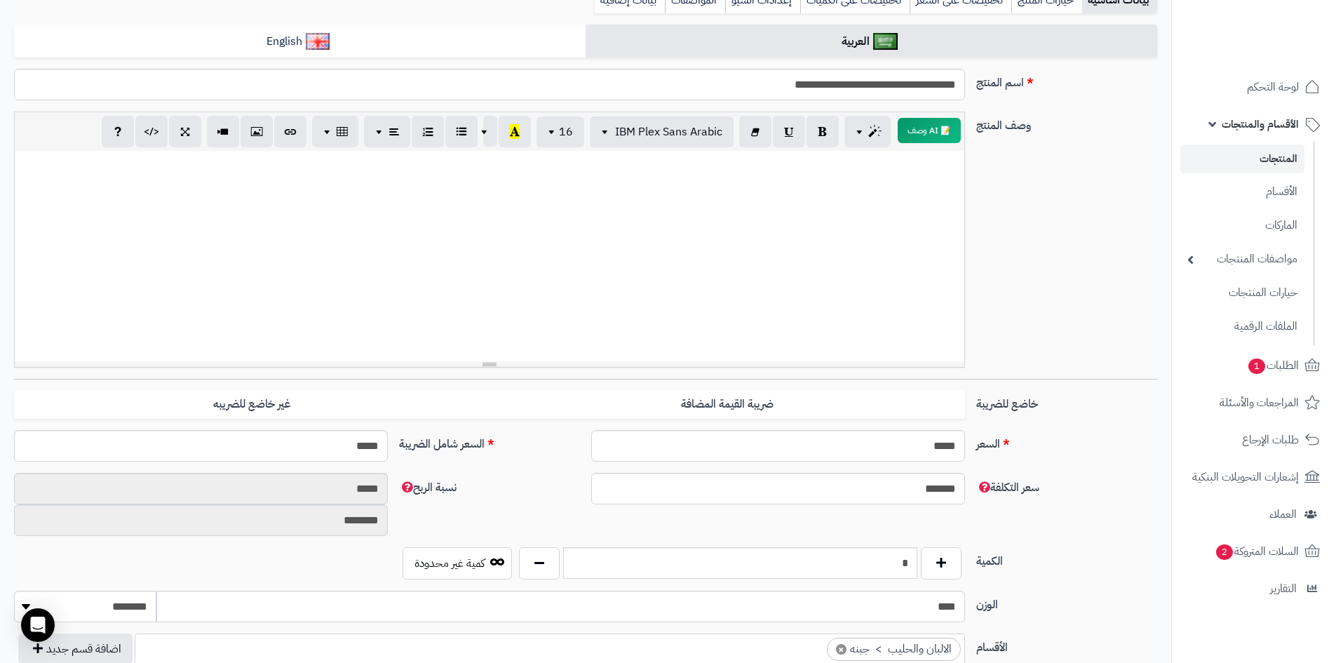
click at [1222, 156] on link "المنتجات" at bounding box center [1242, 158] width 124 height 29
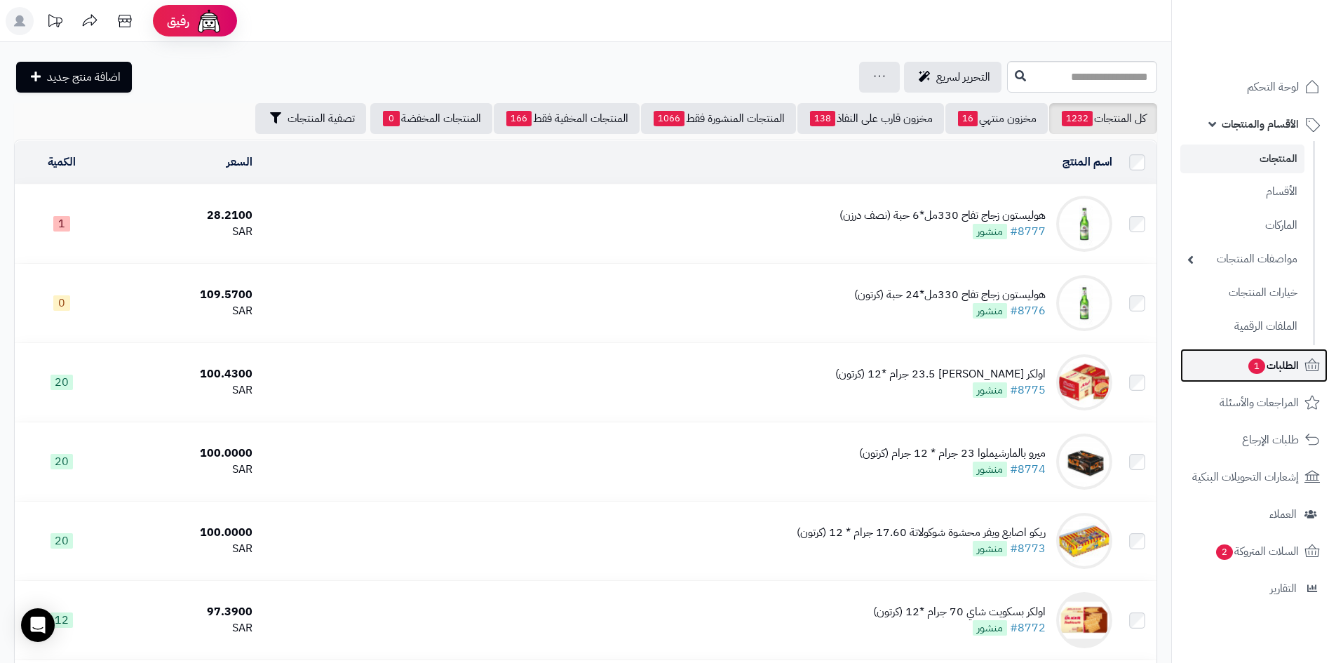
click at [1293, 369] on span "الطلبات 1" at bounding box center [1273, 366] width 52 height 20
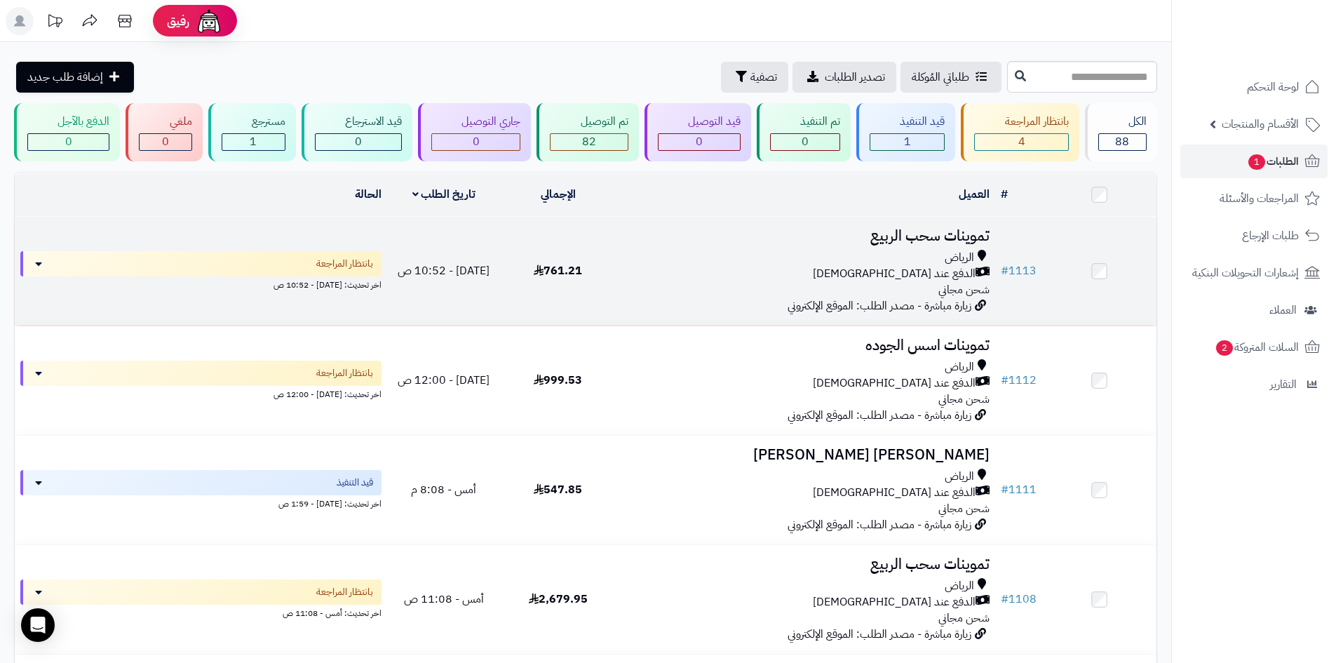
click at [817, 266] on div "الدفع عند الاستلام" at bounding box center [805, 274] width 369 height 16
